Goal: Transaction & Acquisition: Purchase product/service

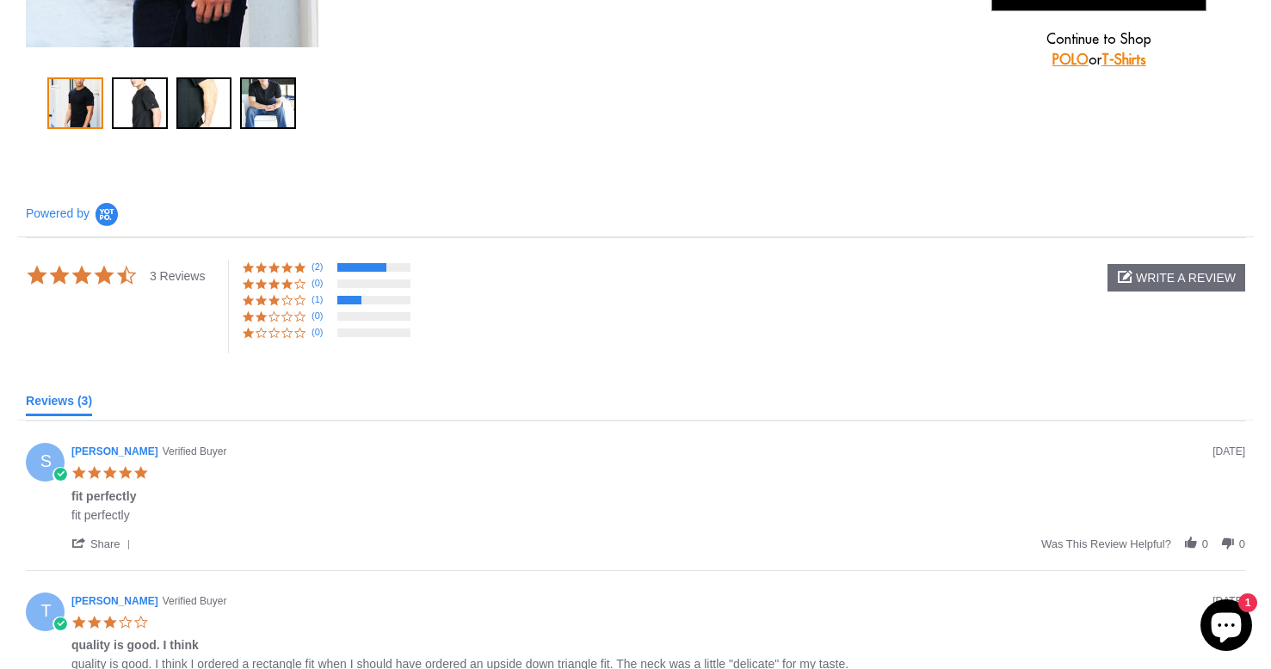
scroll to position [533, 0]
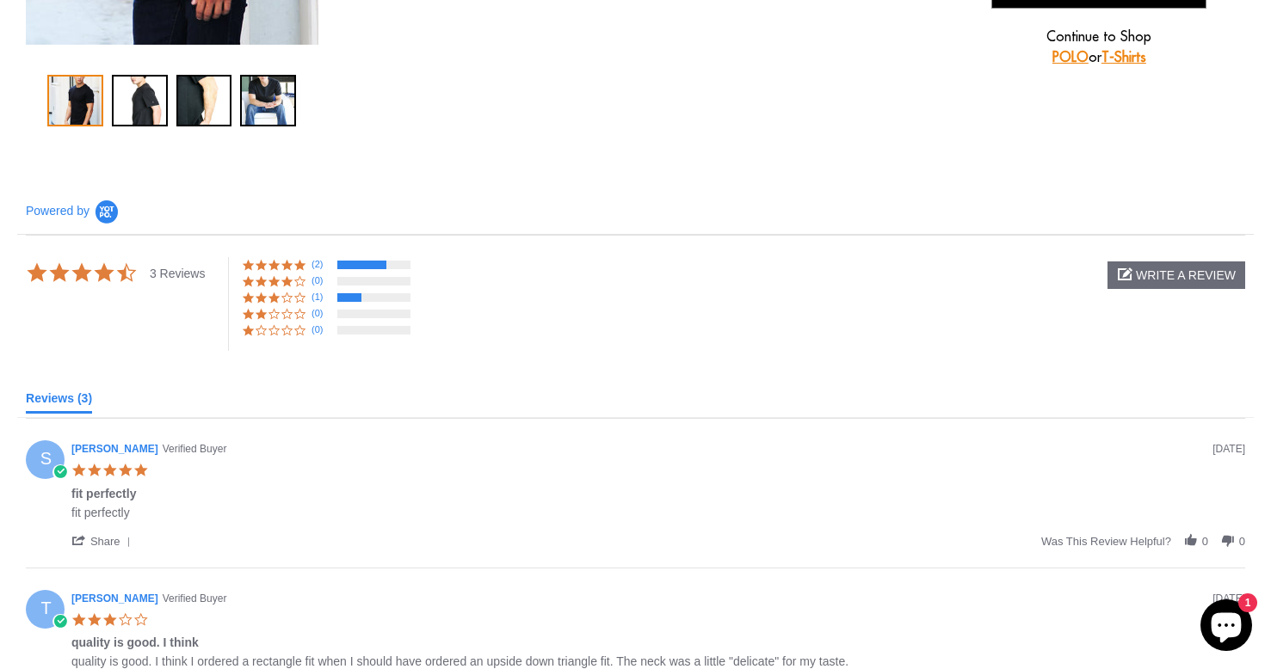
click at [263, 297] on span at bounding box center [261, 298] width 13 height 13
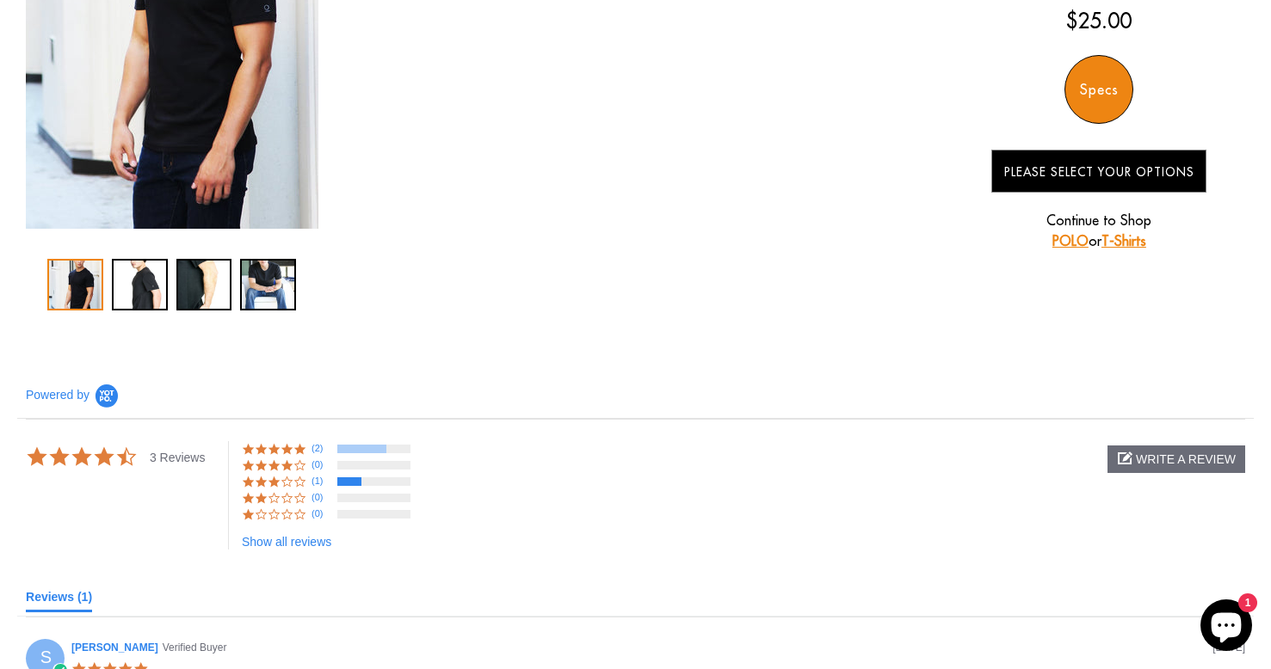
scroll to position [347, 0]
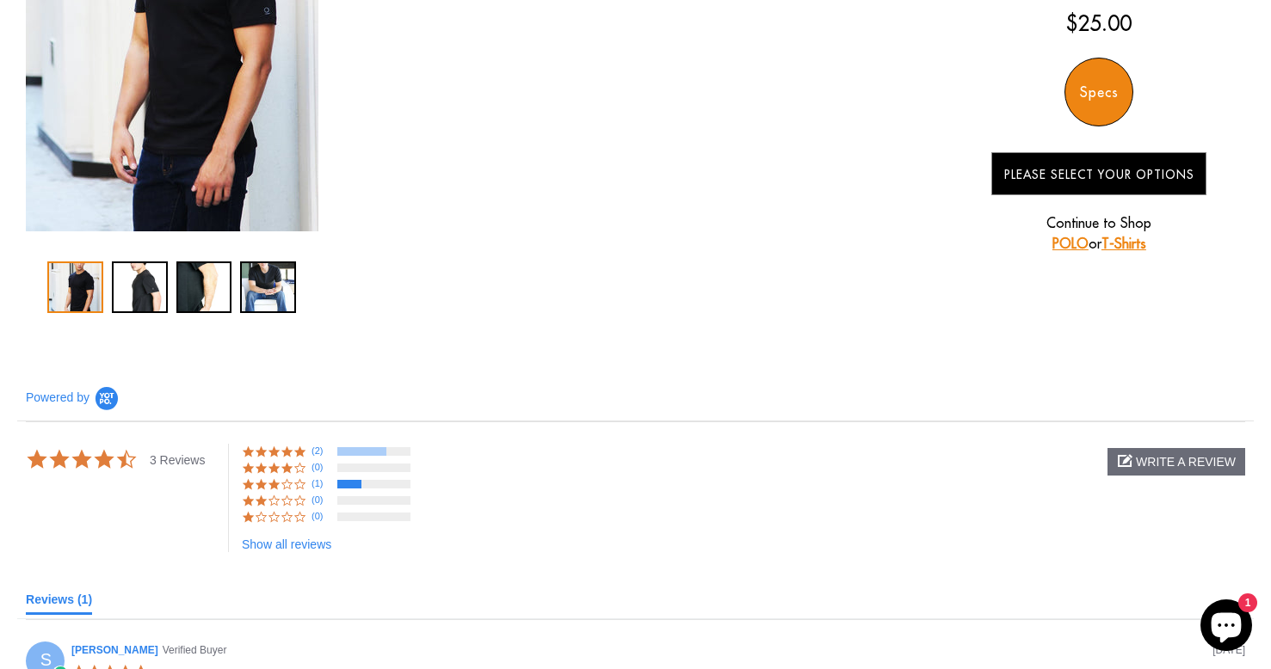
click at [255, 486] on span at bounding box center [261, 484] width 13 height 13
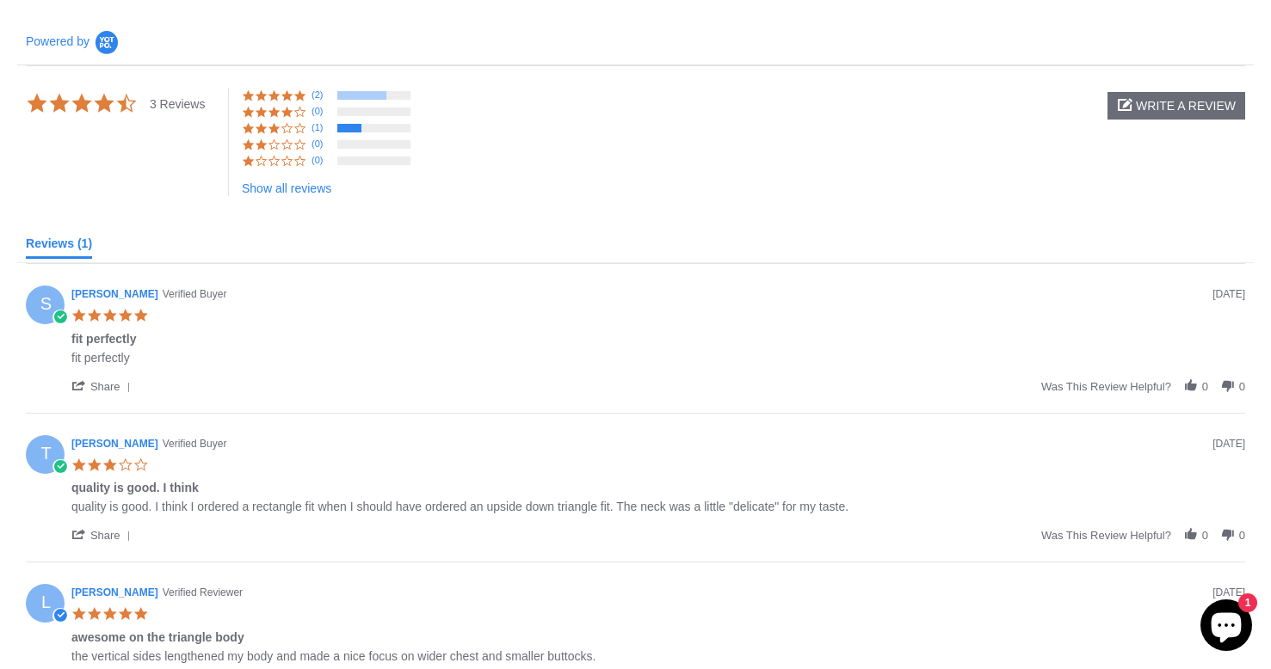
scroll to position [0, 0]
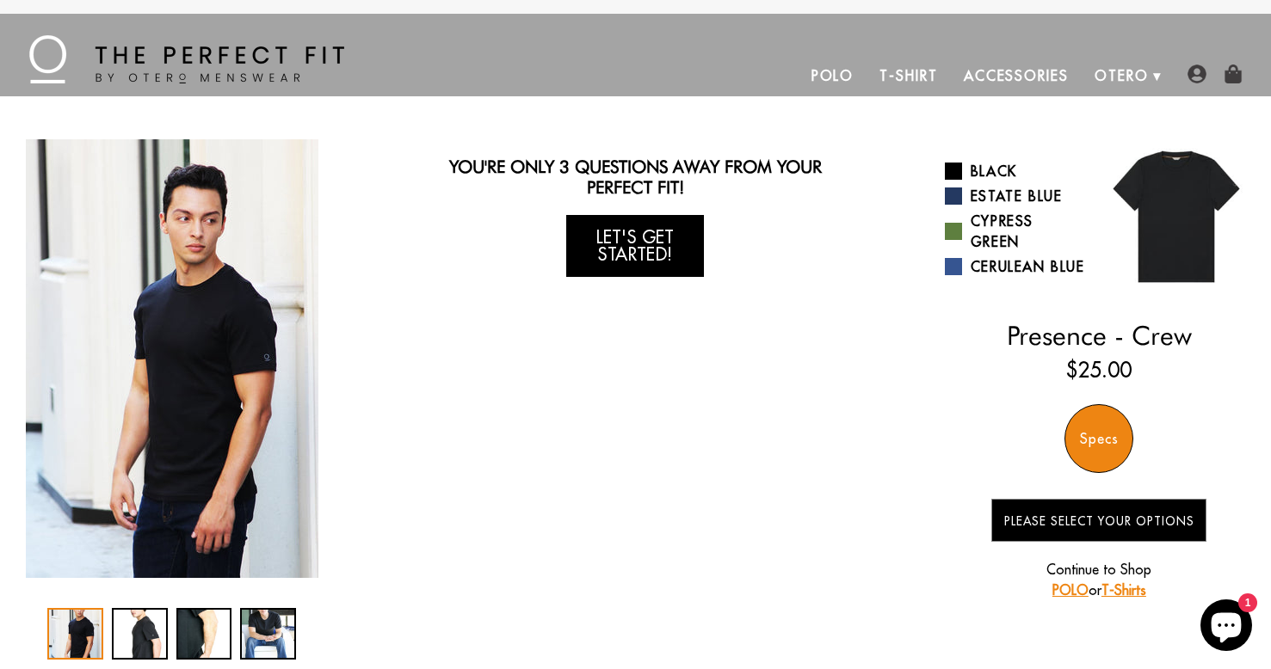
click at [654, 256] on link "Let's Get Started!" at bounding box center [635, 246] width 138 height 62
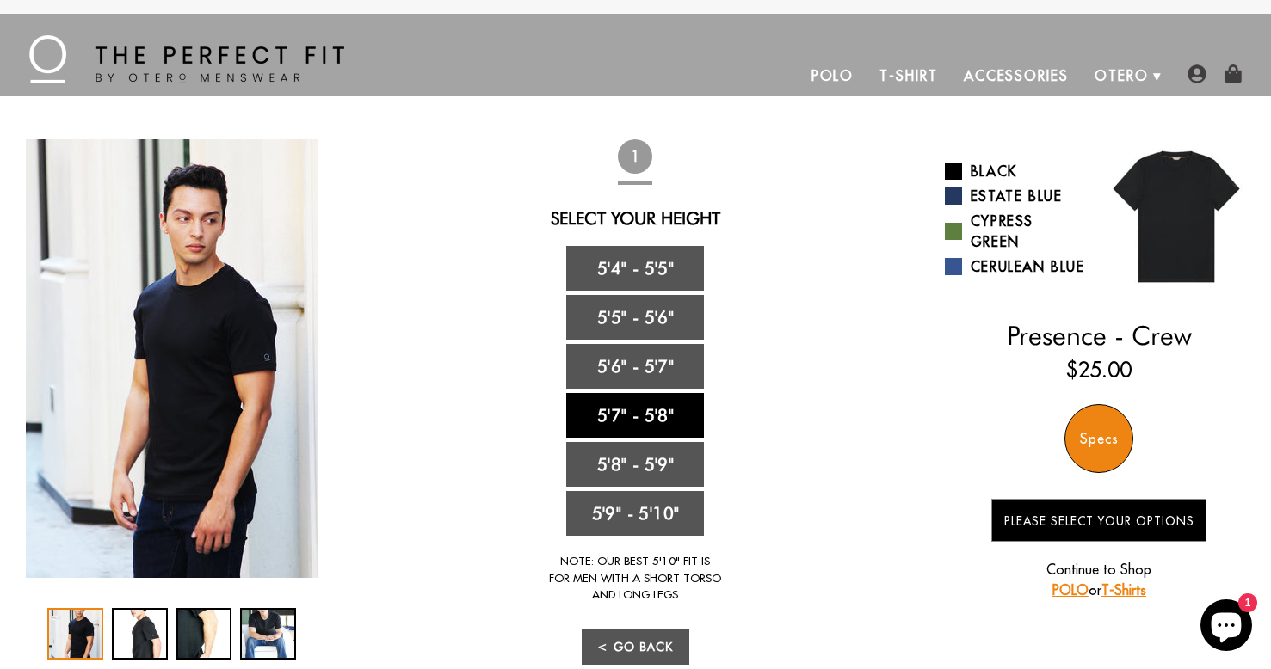
click at [645, 408] on link "5'7" - 5'8"" at bounding box center [635, 415] width 138 height 45
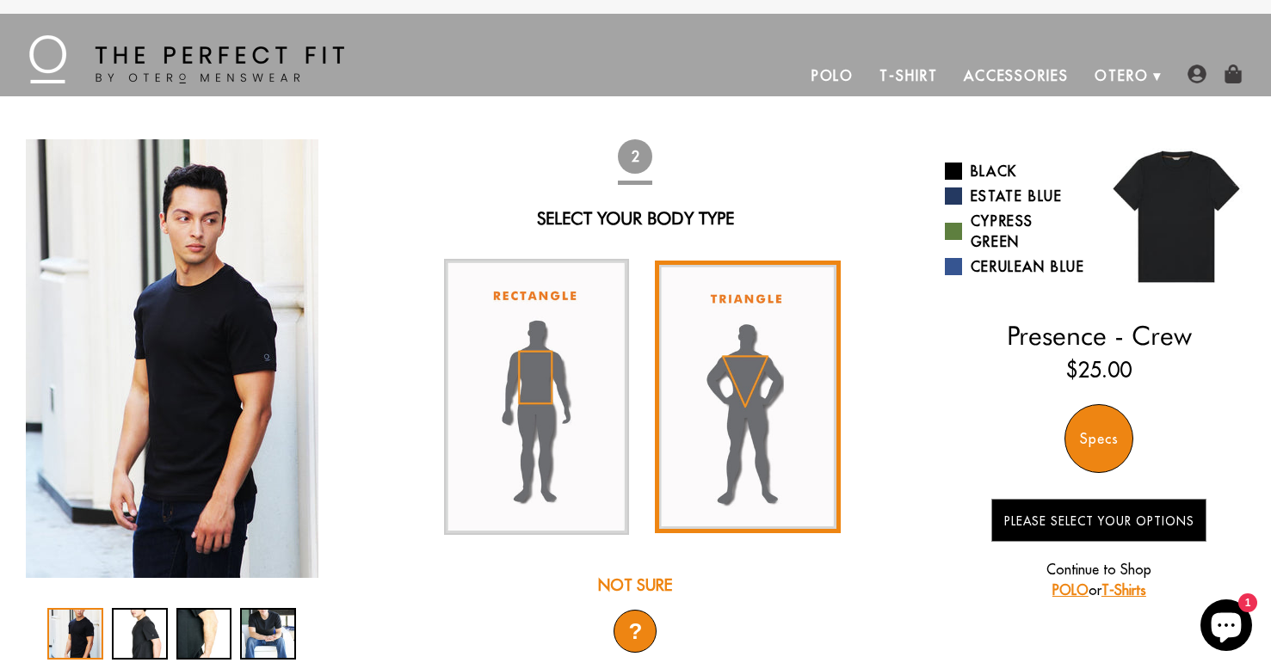
click at [743, 364] on img at bounding box center [747, 398] width 185 height 274
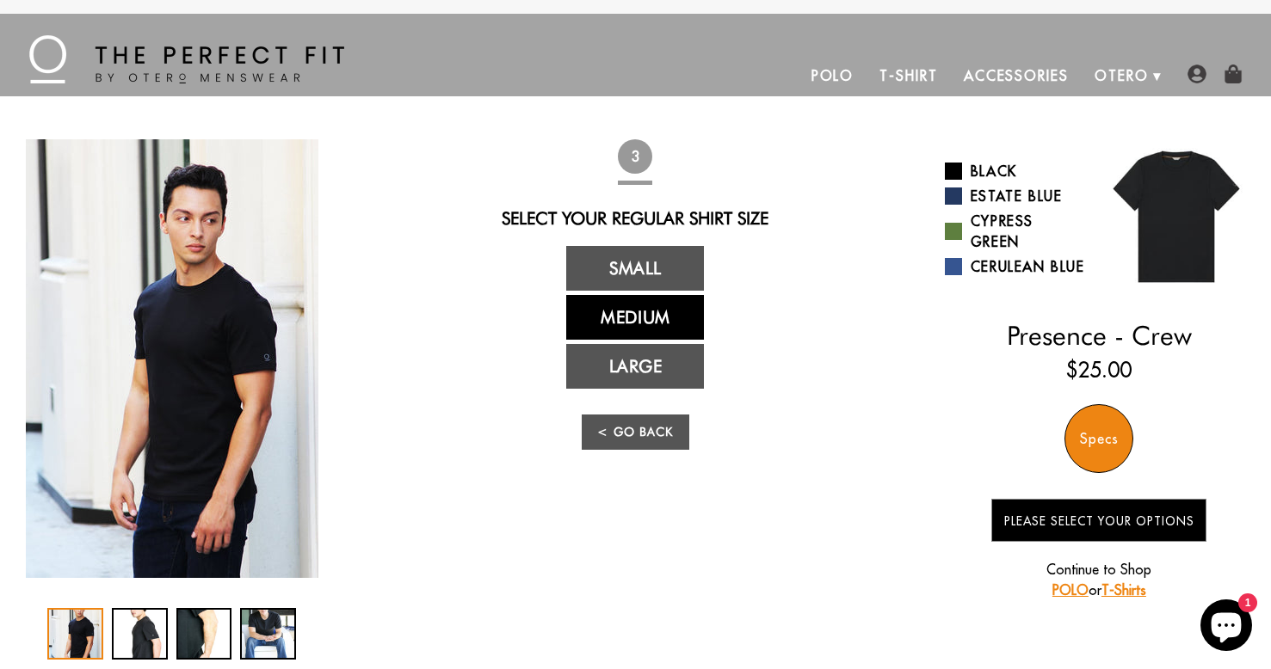
click at [655, 323] on link "Medium" at bounding box center [635, 317] width 138 height 45
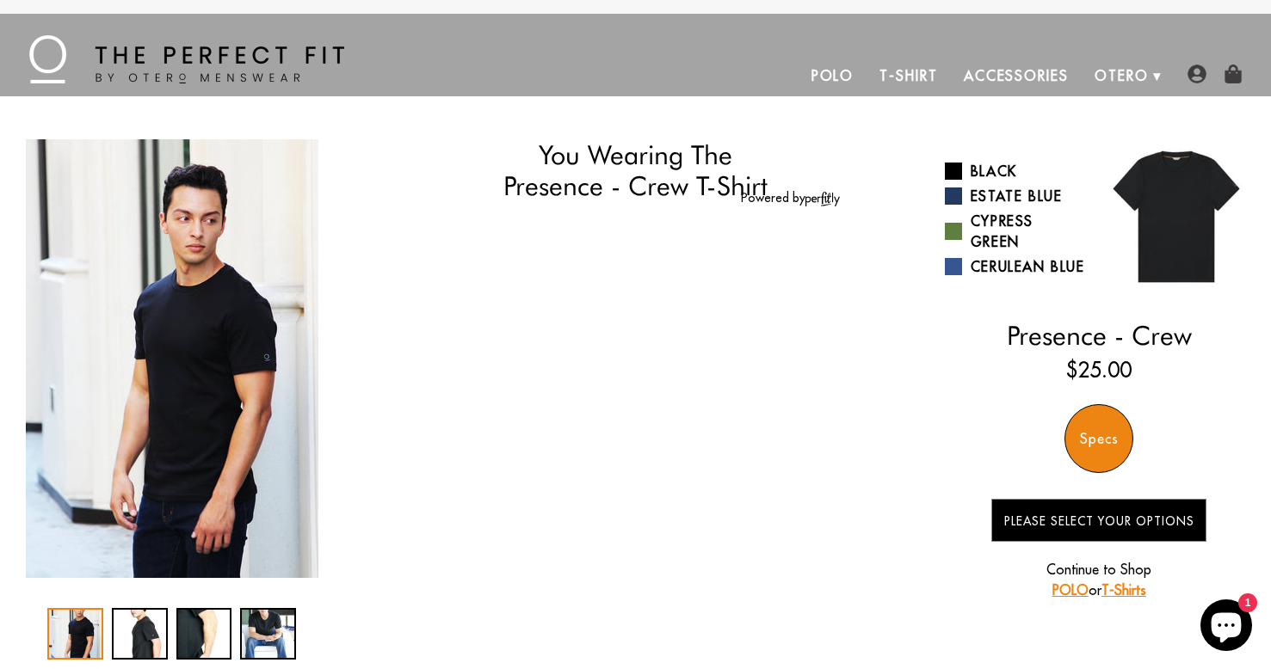
select select "57-58"
select select "triangle"
select select "M"
select select "57-58"
select select "triangle"
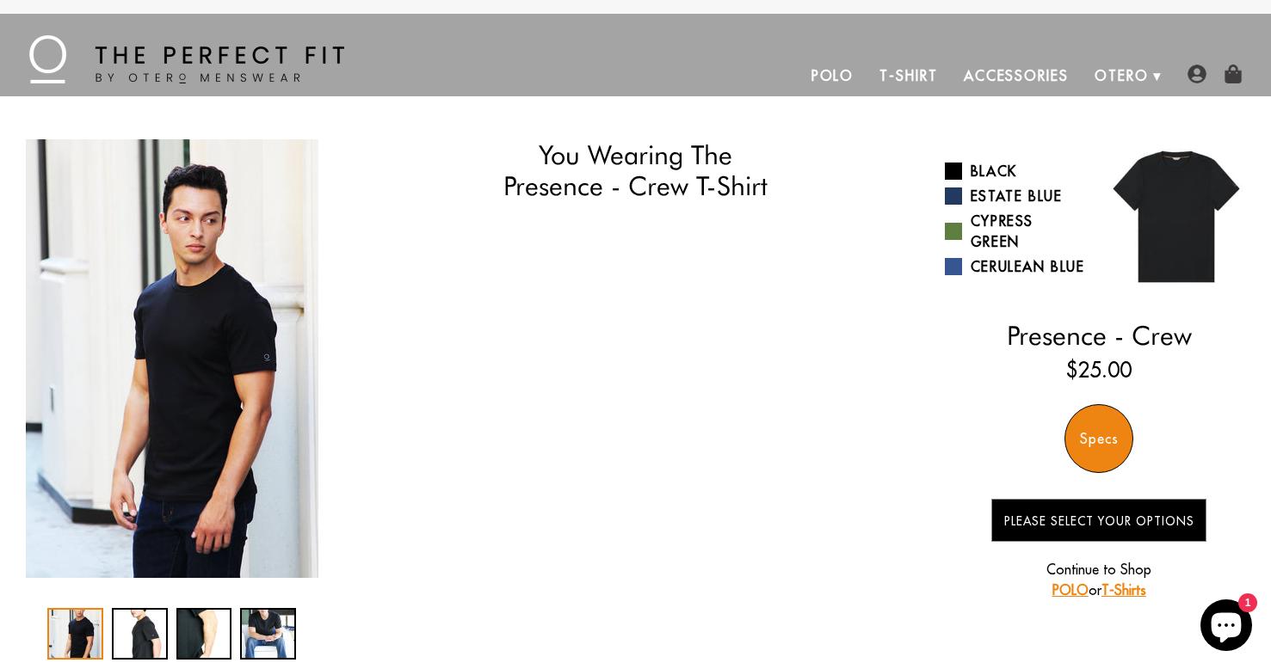
select select "M"
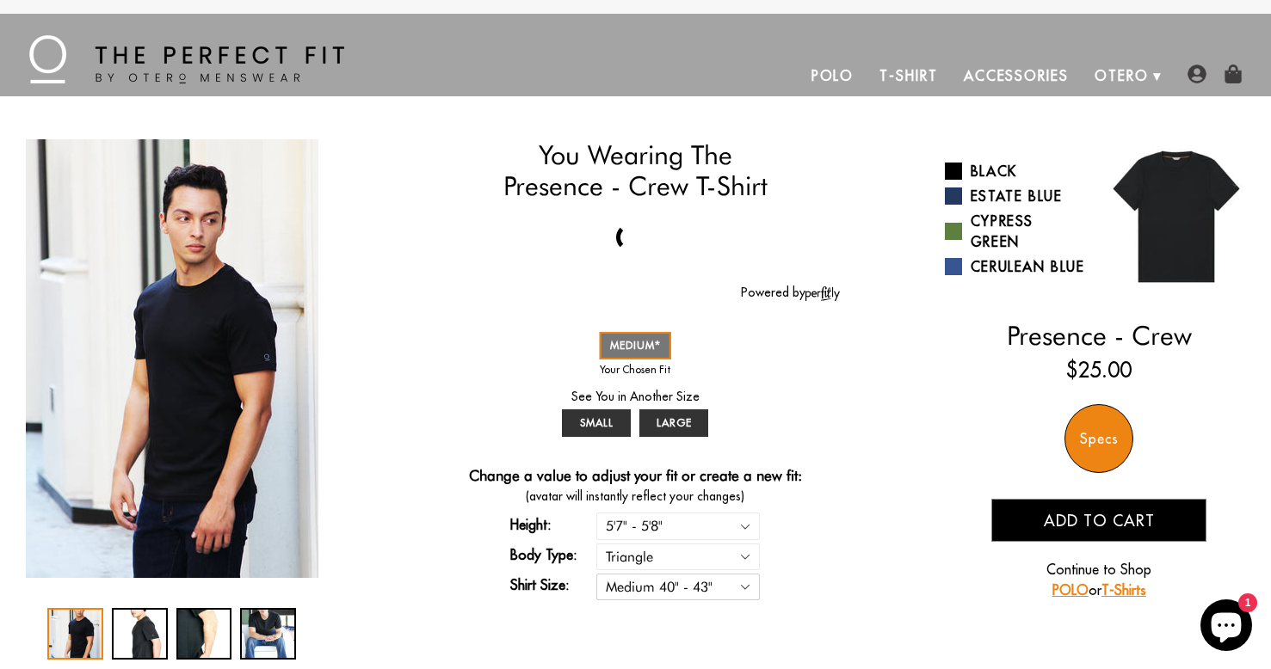
click at [737, 583] on select "Small 36" - 39" Medium 40" - 43" Large 44" - 47"" at bounding box center [677, 587] width 163 height 27
click at [638, 349] on span "MEDIUM" at bounding box center [635, 345] width 51 height 13
click at [1062, 531] on span "Add to cart" at bounding box center [1098, 521] width 111 height 20
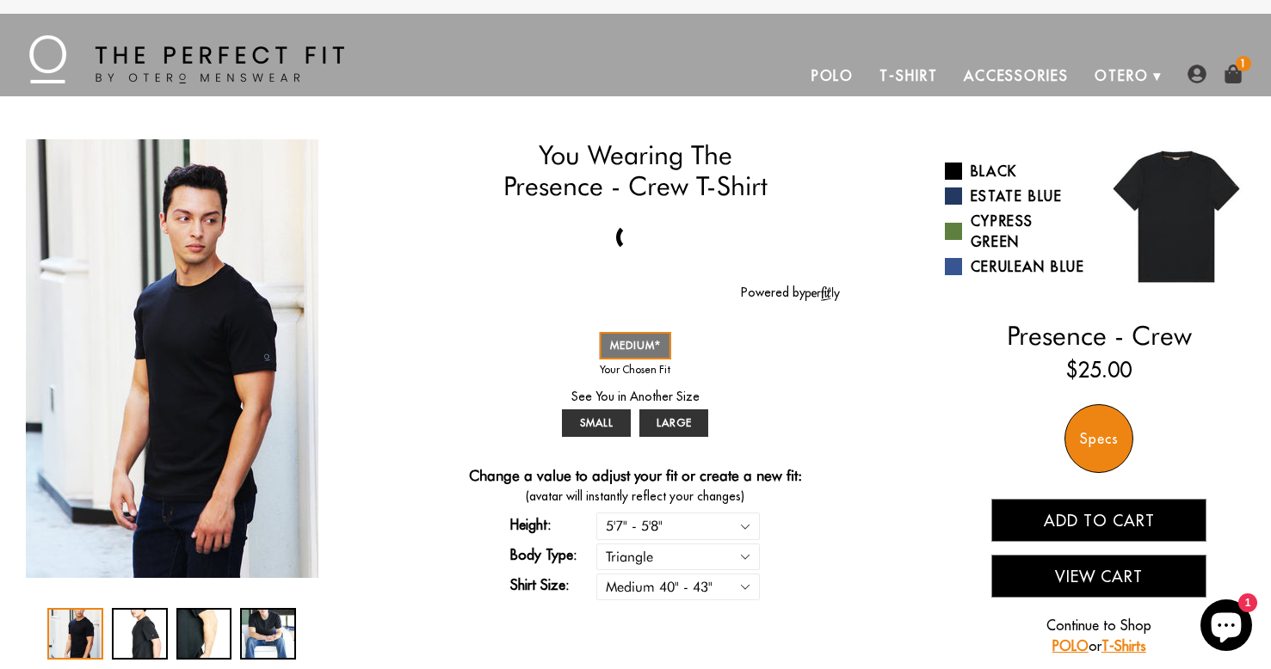
click at [1233, 76] on img at bounding box center [1232, 74] width 19 height 19
